Goal: Task Accomplishment & Management: Use online tool/utility

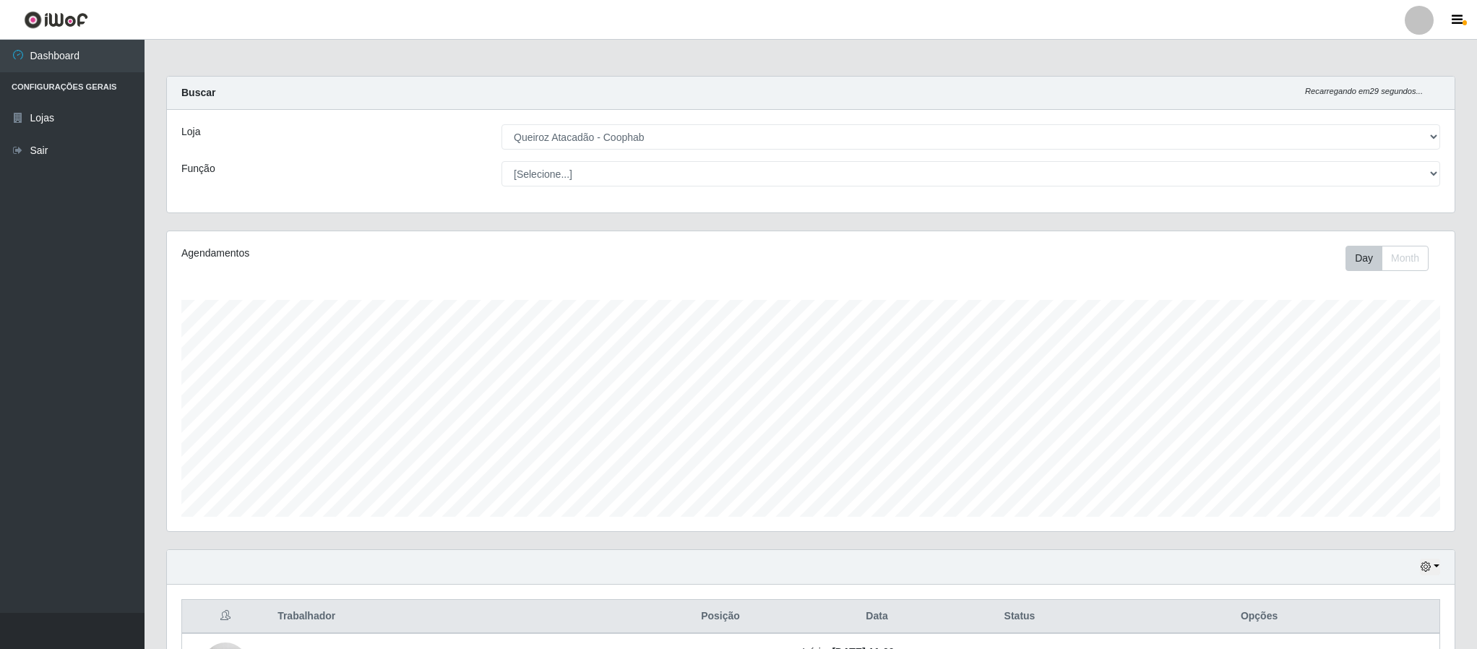
select select "463"
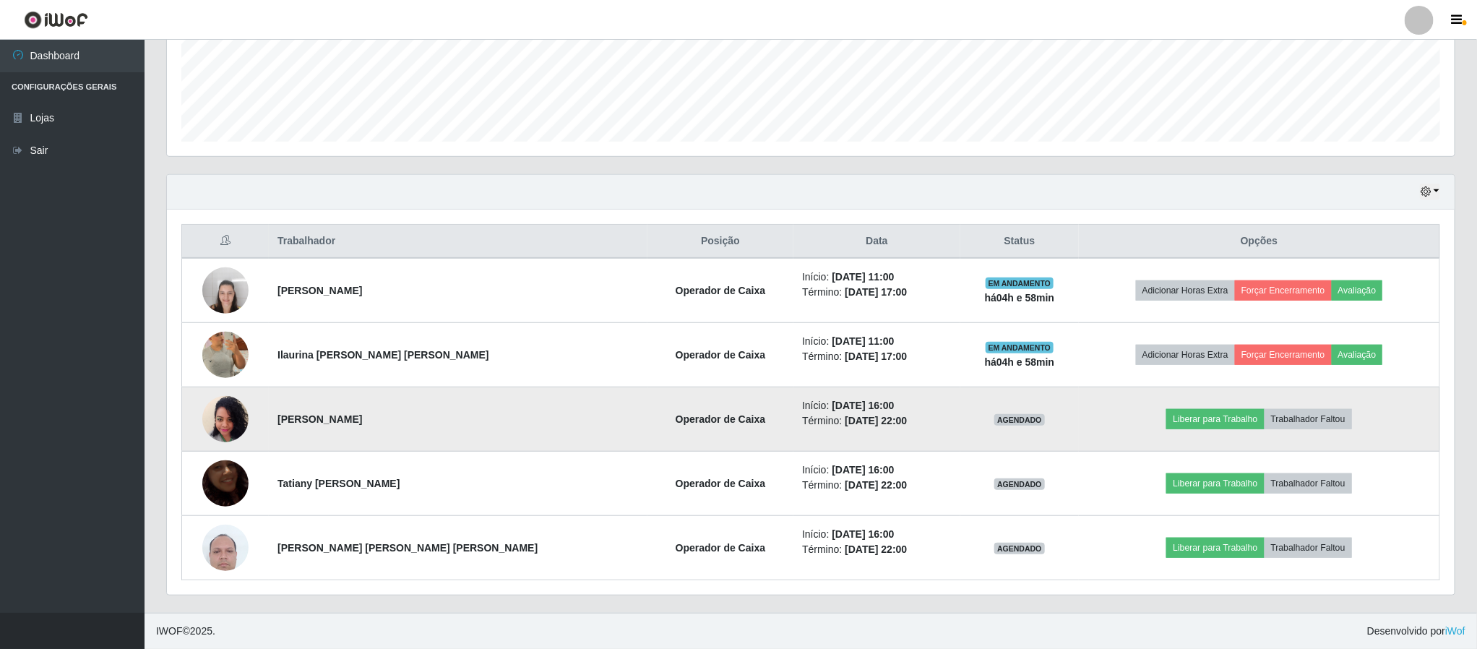
scroll to position [301, 1286]
click at [1172, 410] on button "Liberar para Trabalho" at bounding box center [1215, 419] width 98 height 20
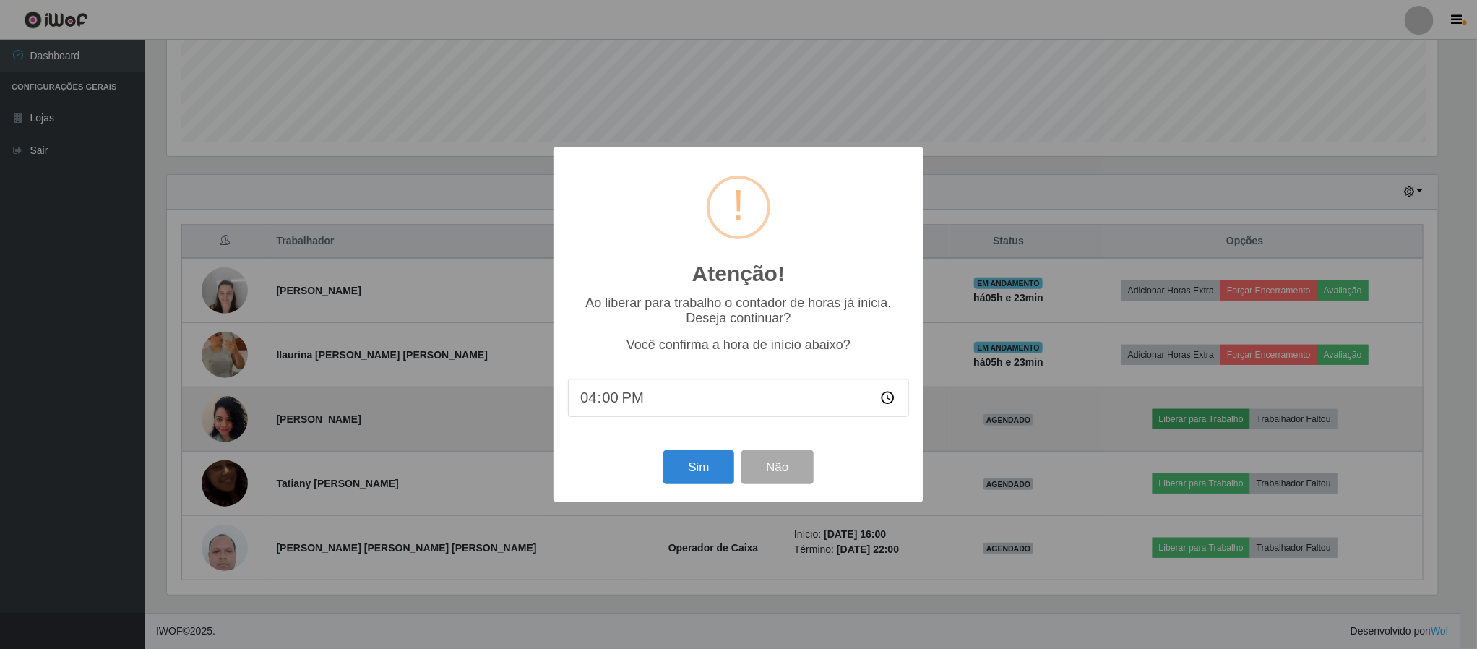
scroll to position [301, 1274]
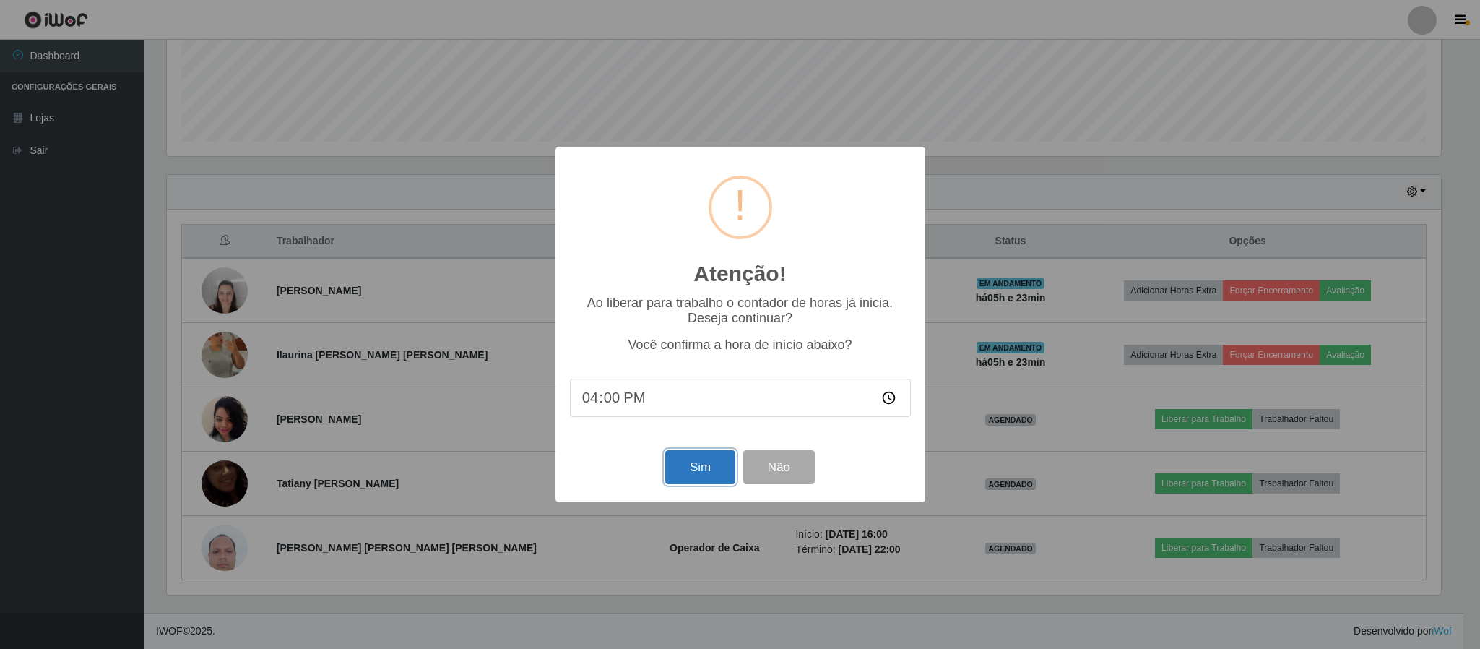
click at [686, 477] on button "Sim" at bounding box center [700, 467] width 70 height 34
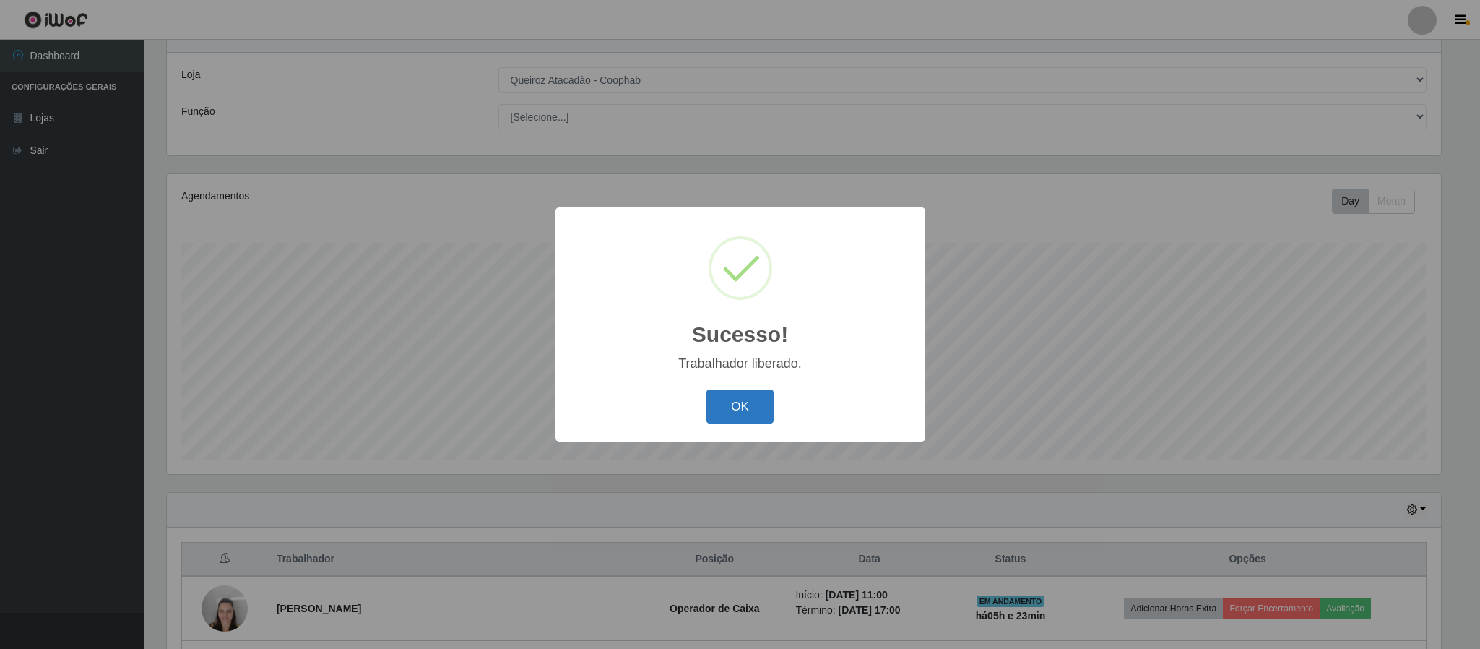
click at [733, 405] on button "OK" at bounding box center [740, 406] width 67 height 34
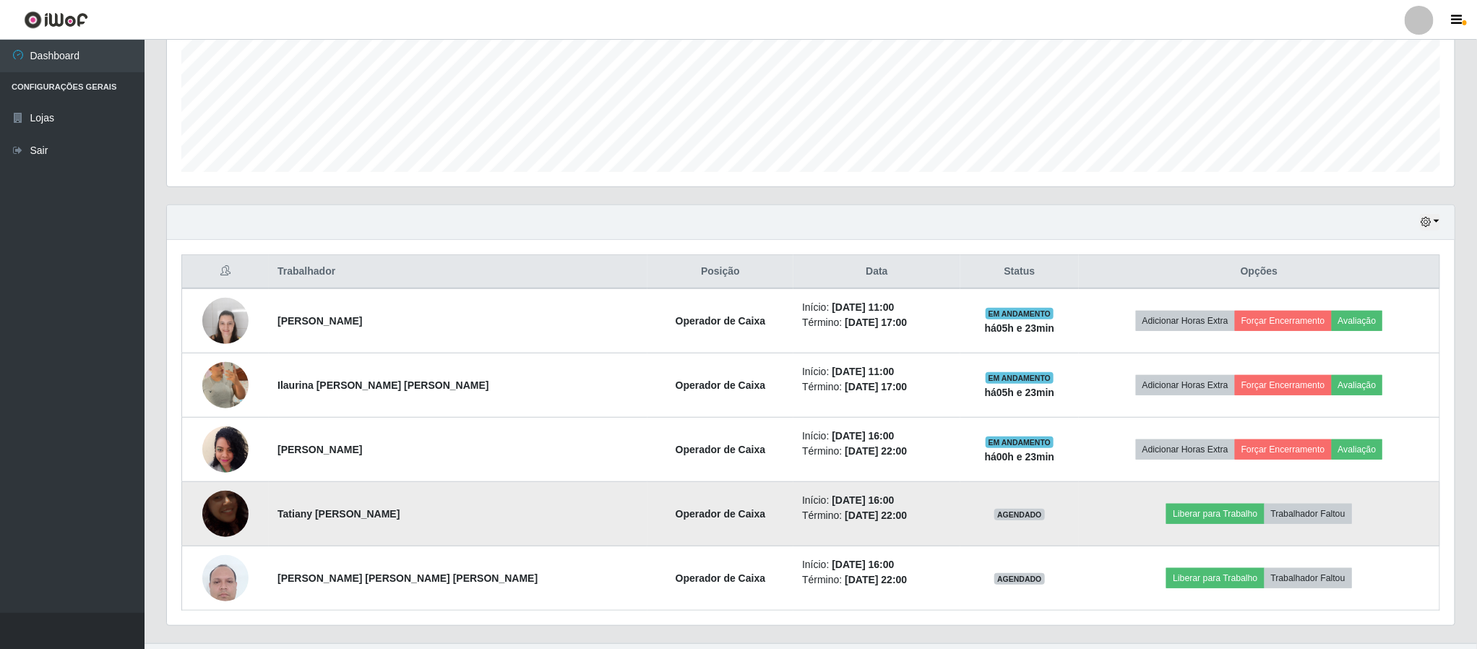
scroll to position [380, 0]
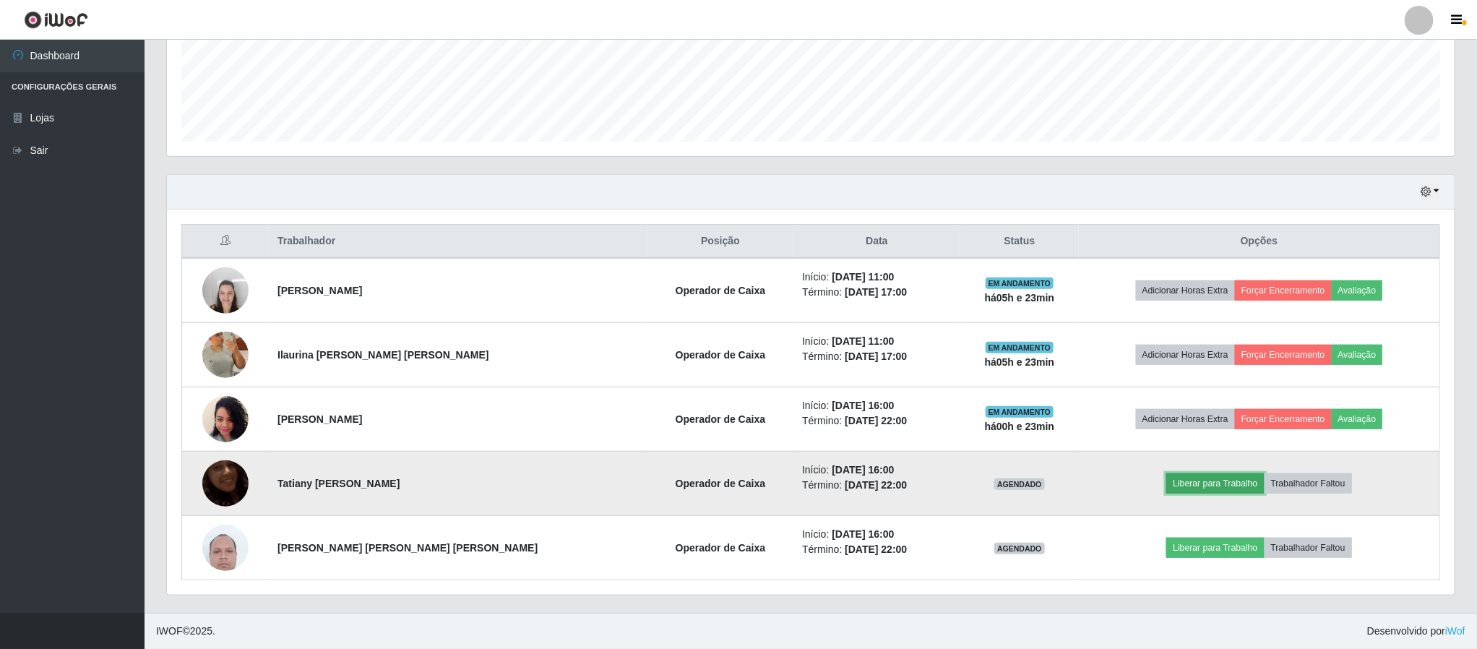
click at [1207, 480] on button "Liberar para Trabalho" at bounding box center [1215, 483] width 98 height 20
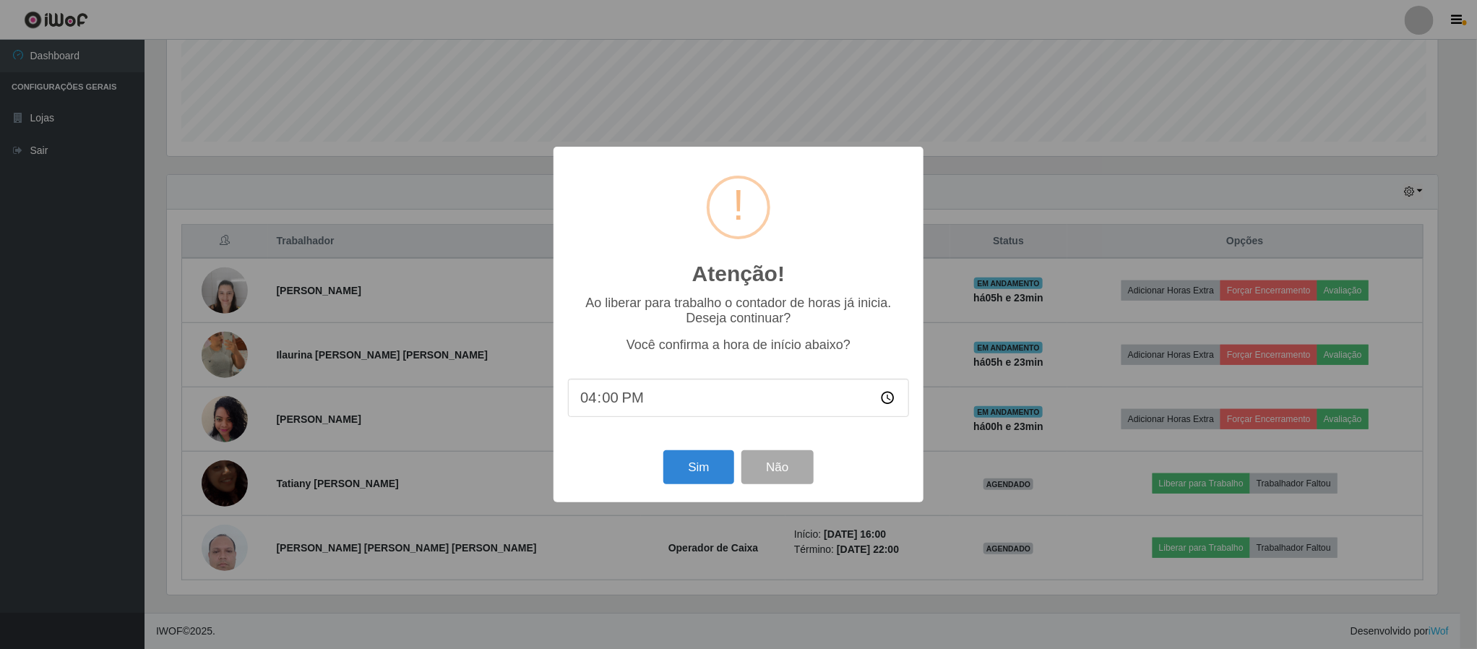
scroll to position [301, 1274]
click at [691, 470] on button "Sim" at bounding box center [700, 467] width 70 height 34
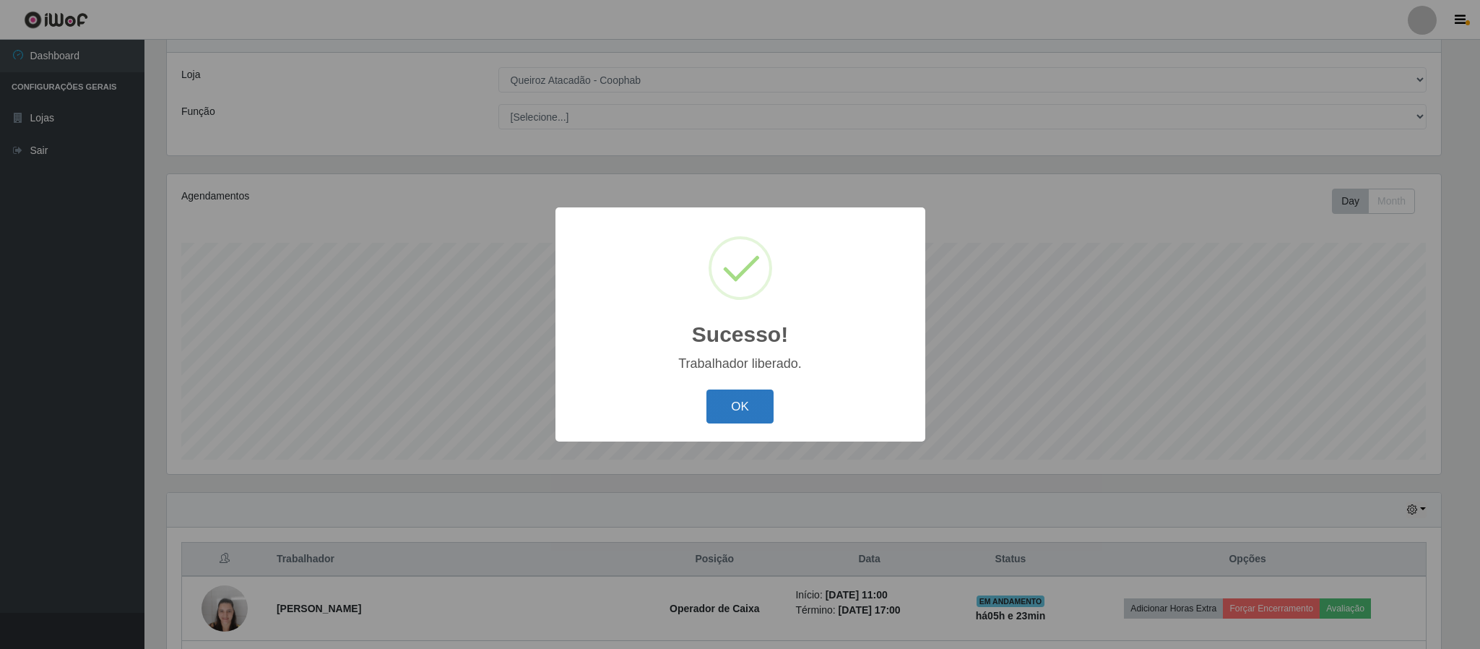
click at [737, 404] on button "OK" at bounding box center [740, 406] width 67 height 34
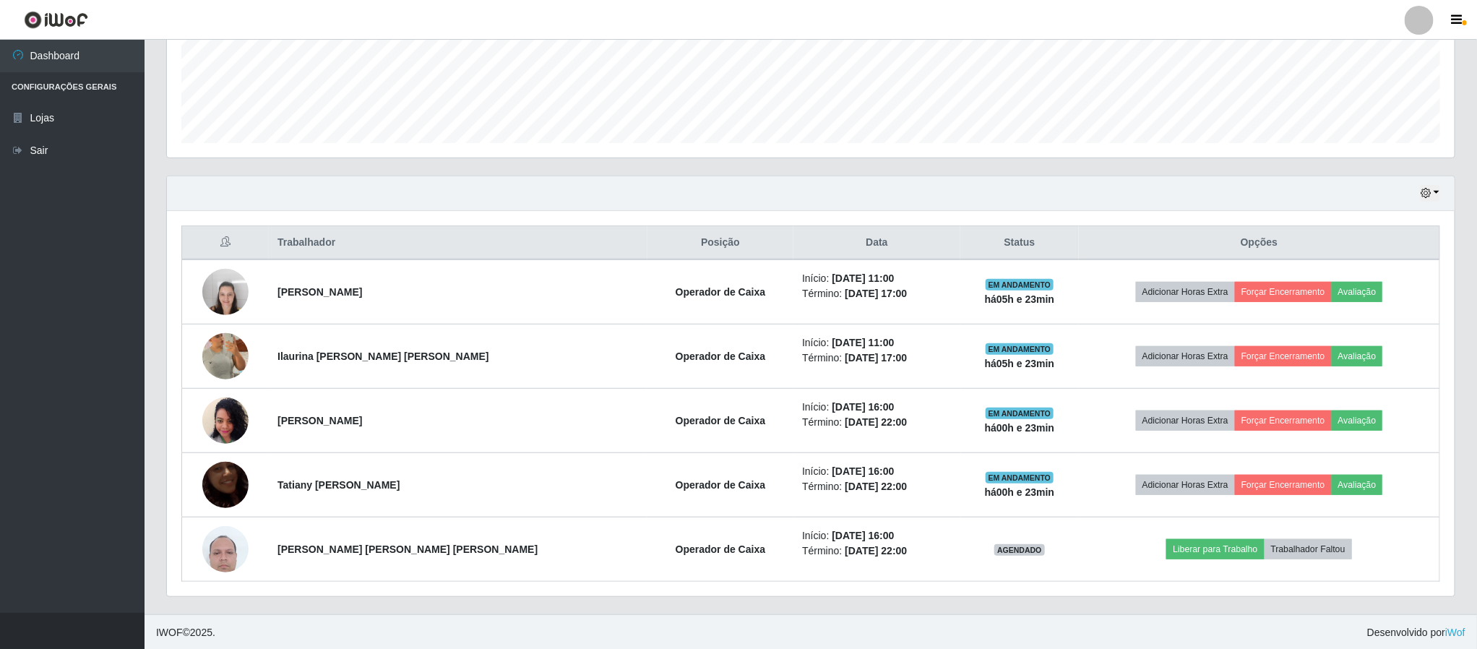
scroll to position [380, 0]
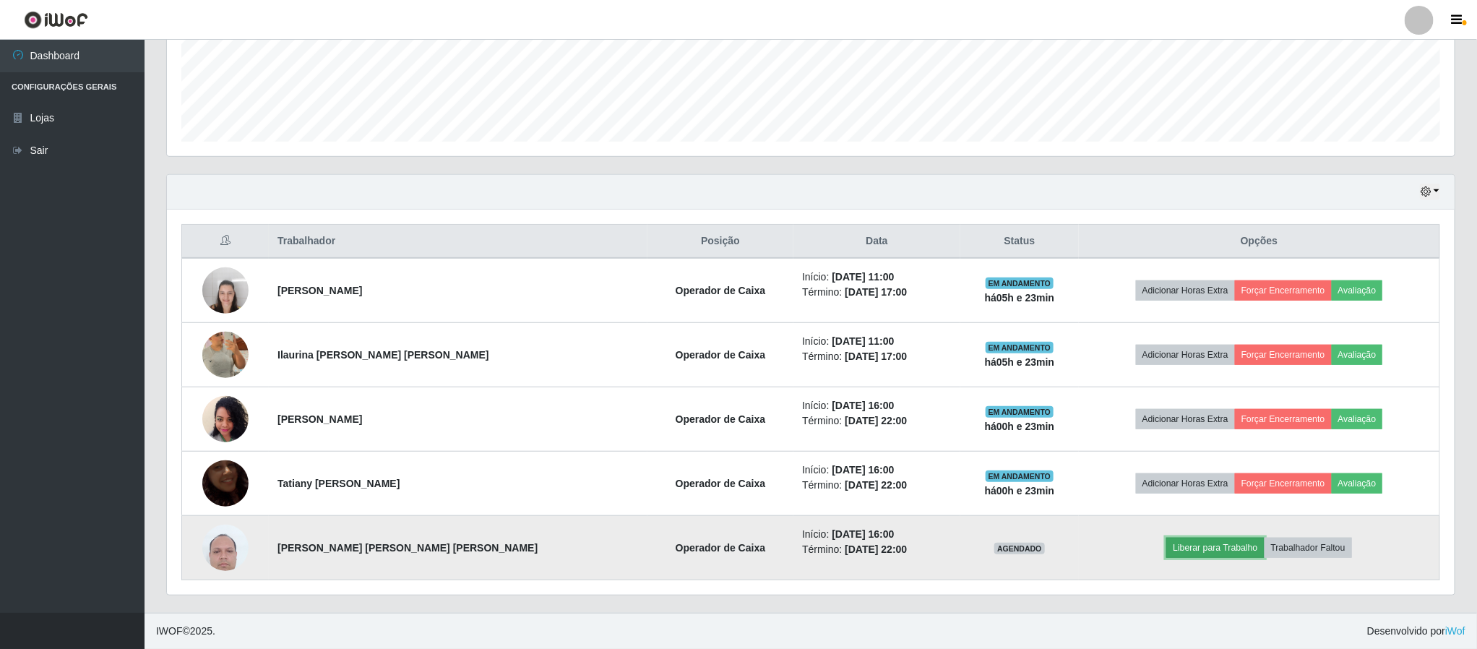
click at [1181, 549] on button "Liberar para Trabalho" at bounding box center [1215, 547] width 98 height 20
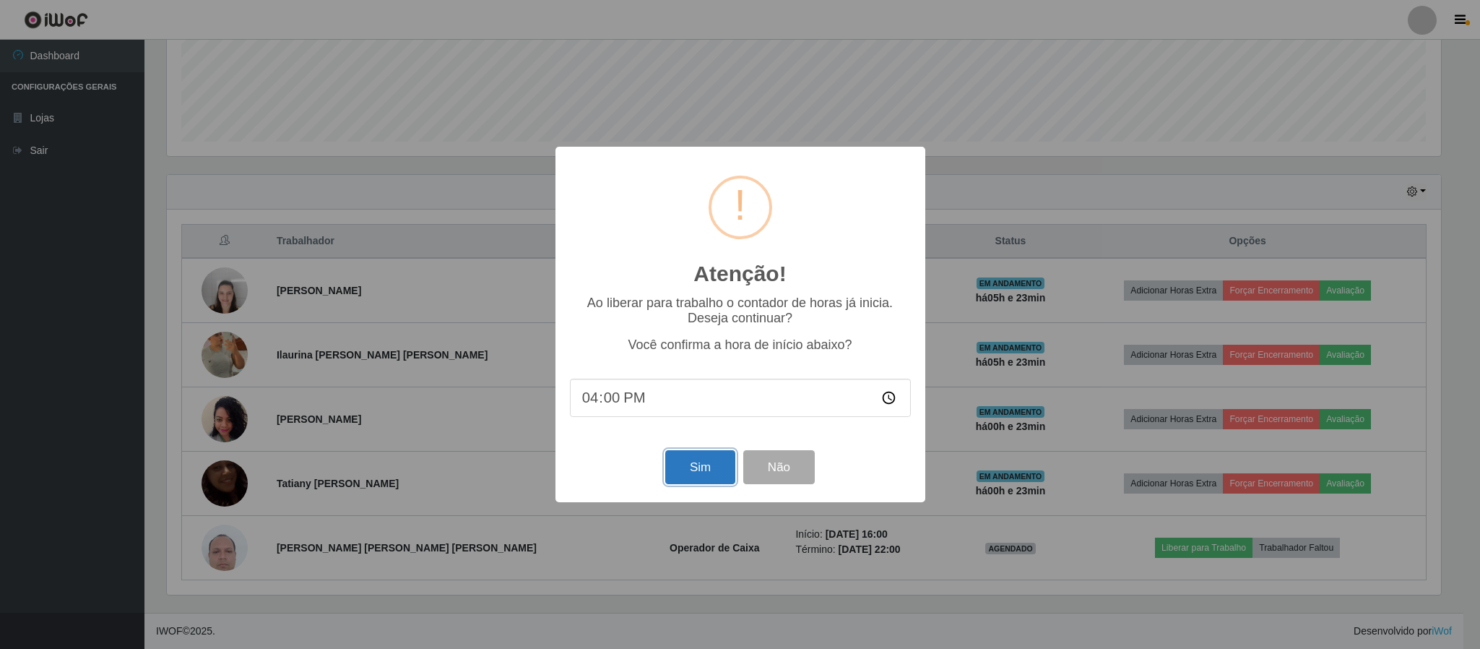
click at [707, 475] on button "Sim" at bounding box center [700, 467] width 70 height 34
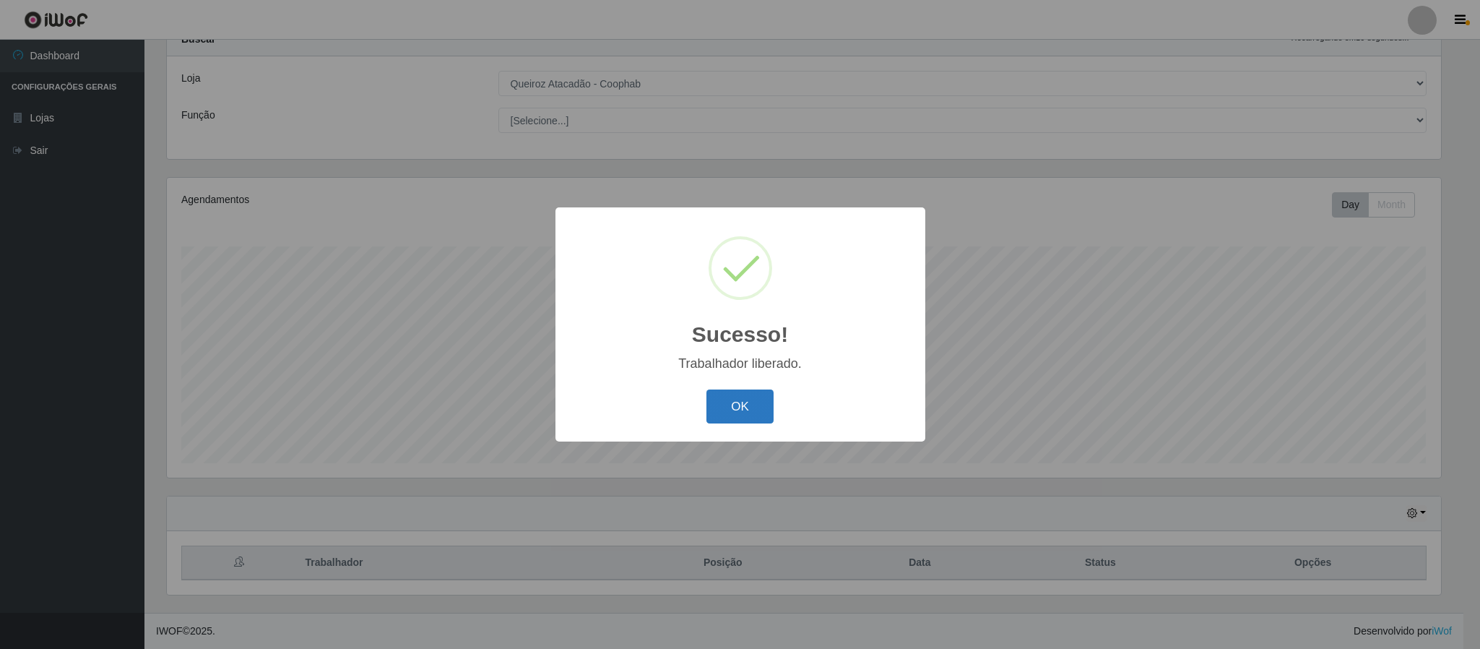
click at [744, 412] on button "OK" at bounding box center [740, 406] width 67 height 34
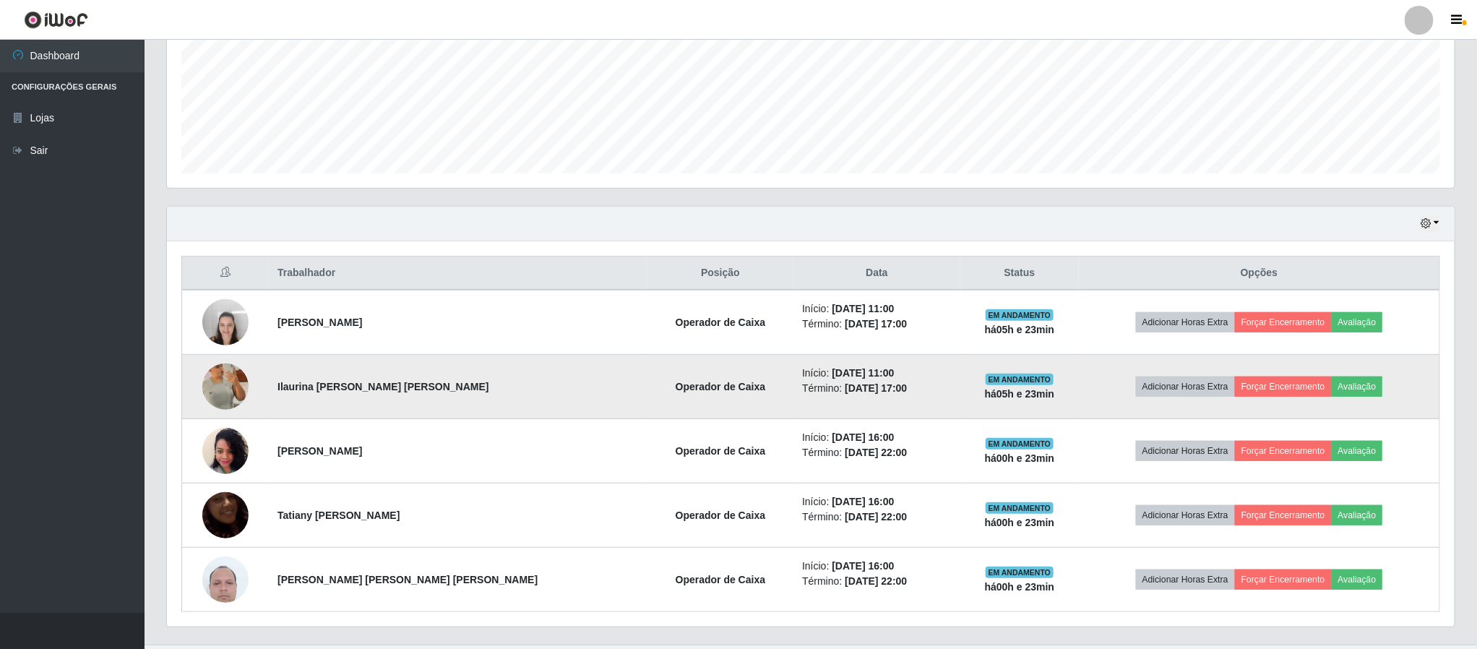
scroll to position [380, 0]
